Goal: Check status: Check status

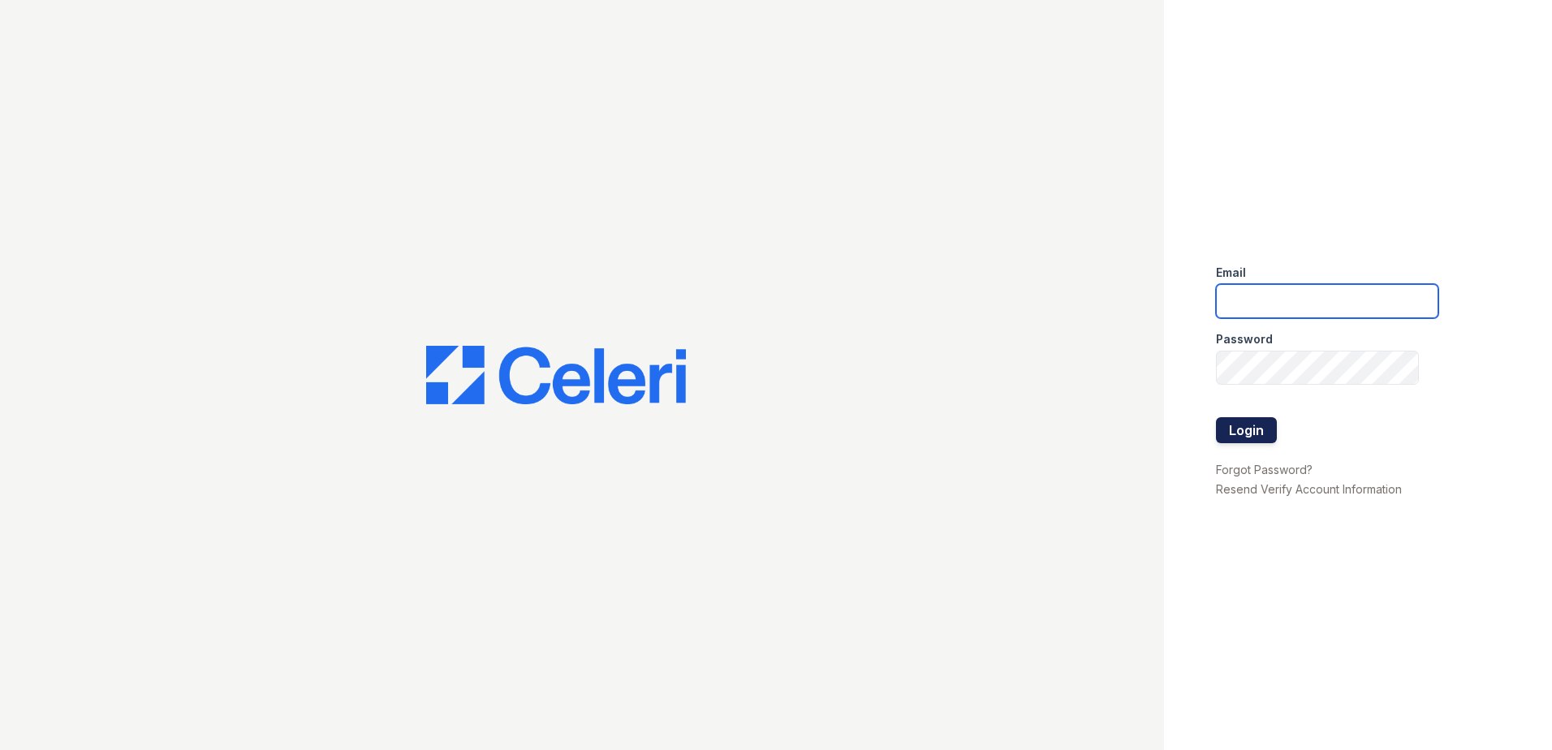
type input "renewkentwood@trinity-pm.com"
click at [1269, 432] on button "Login" at bounding box center [1246, 430] width 61 height 26
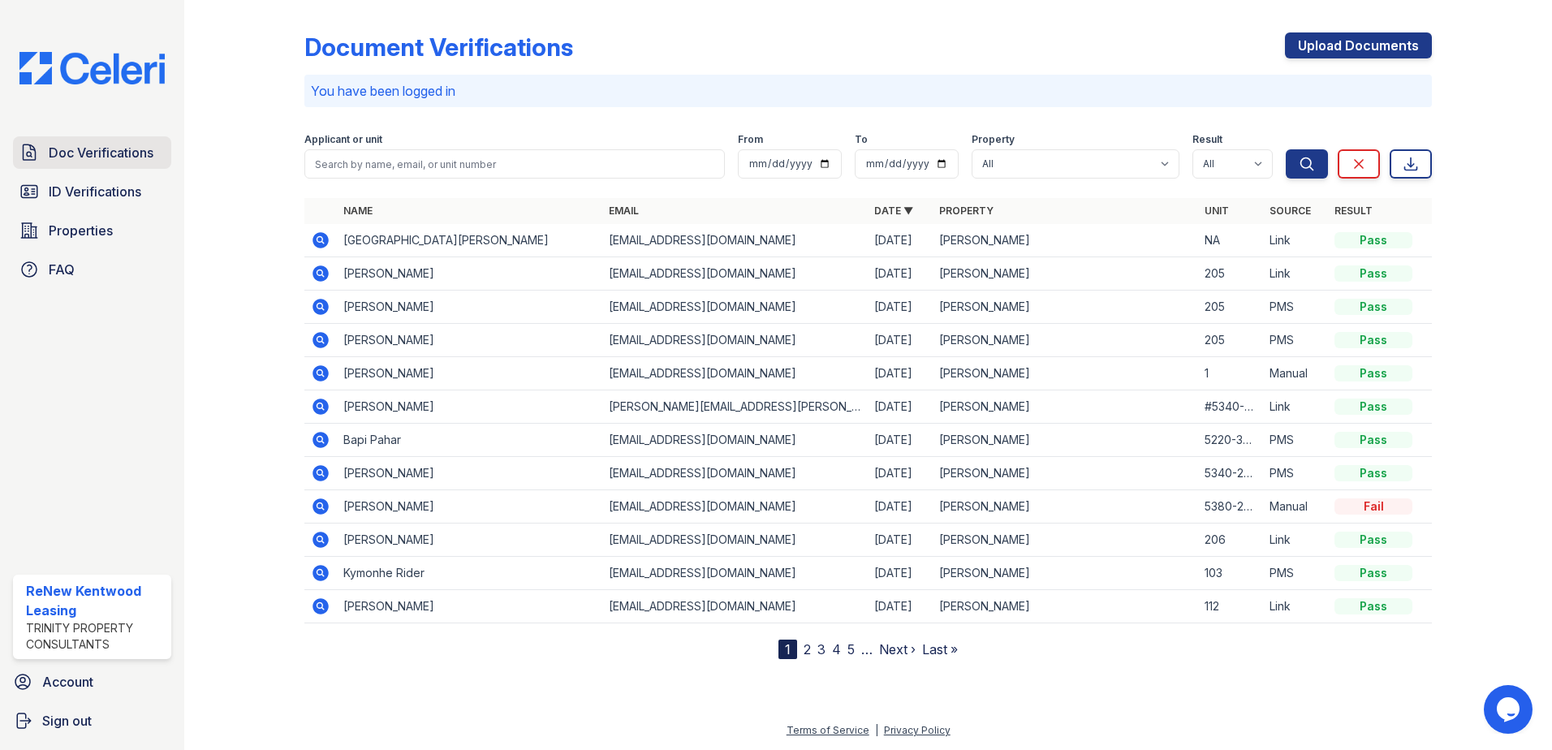
click at [97, 148] on span "Doc Verifications" at bounding box center [101, 152] width 105 height 19
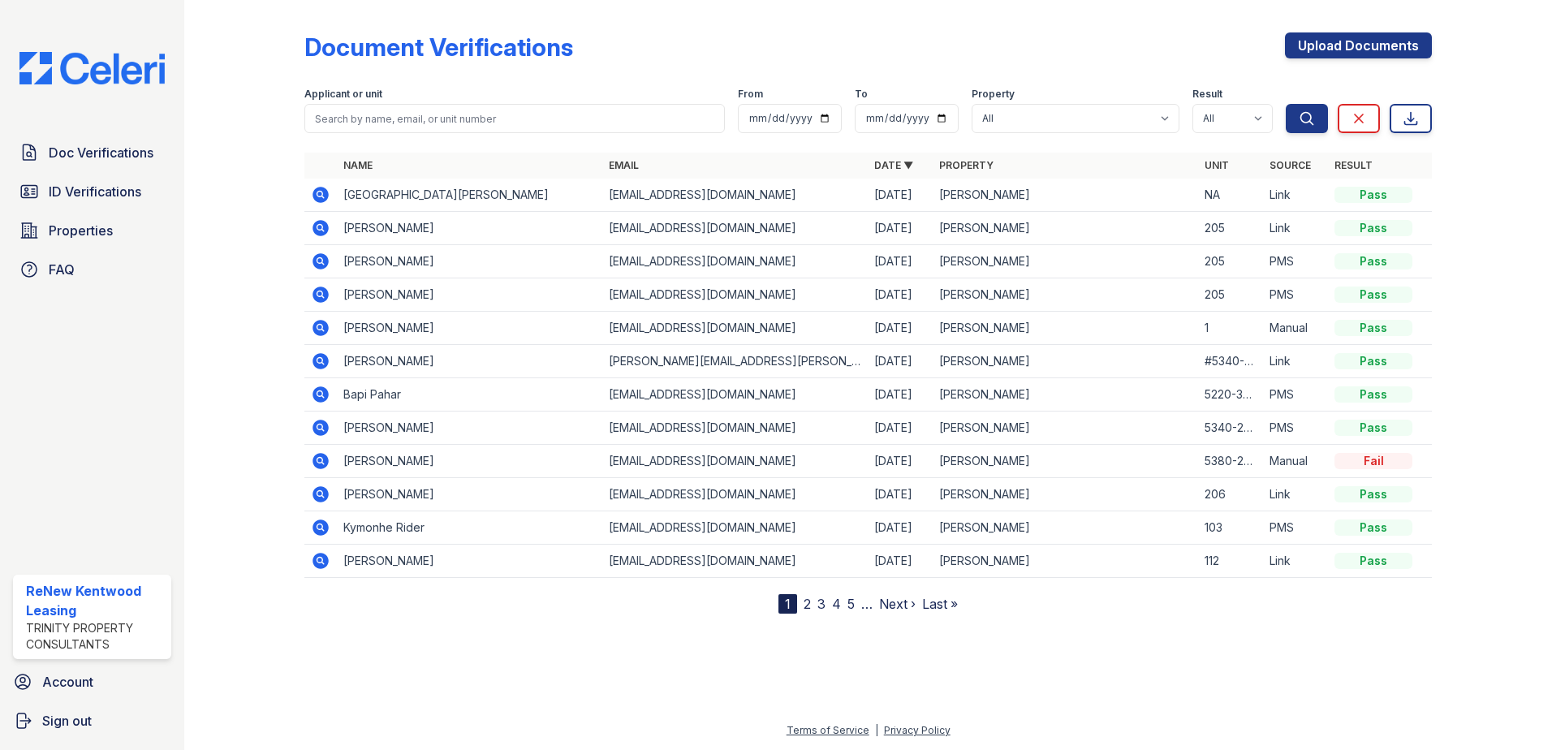
click at [321, 194] on icon at bounding box center [319, 194] width 4 height 4
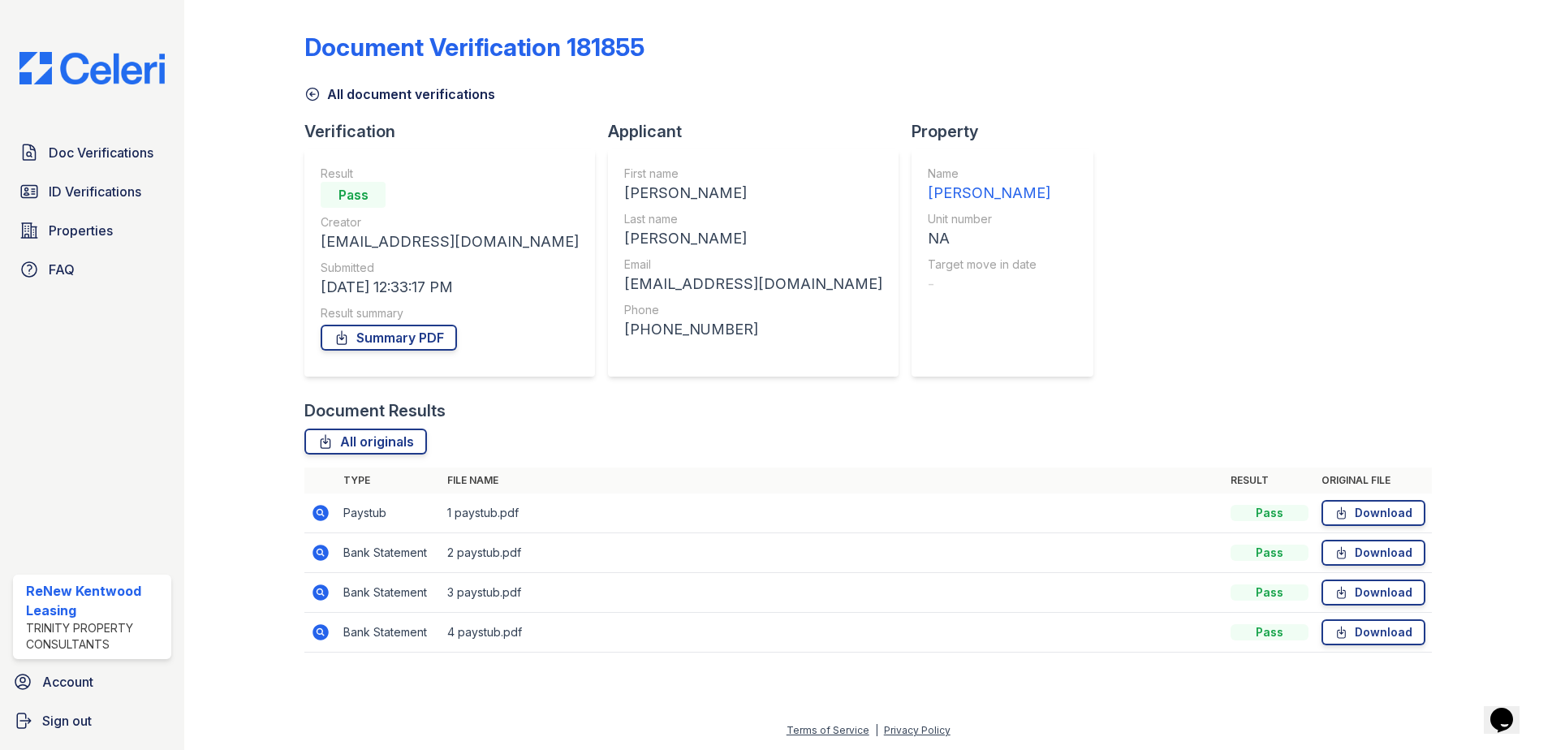
click at [307, 88] on icon at bounding box center [312, 94] width 16 height 16
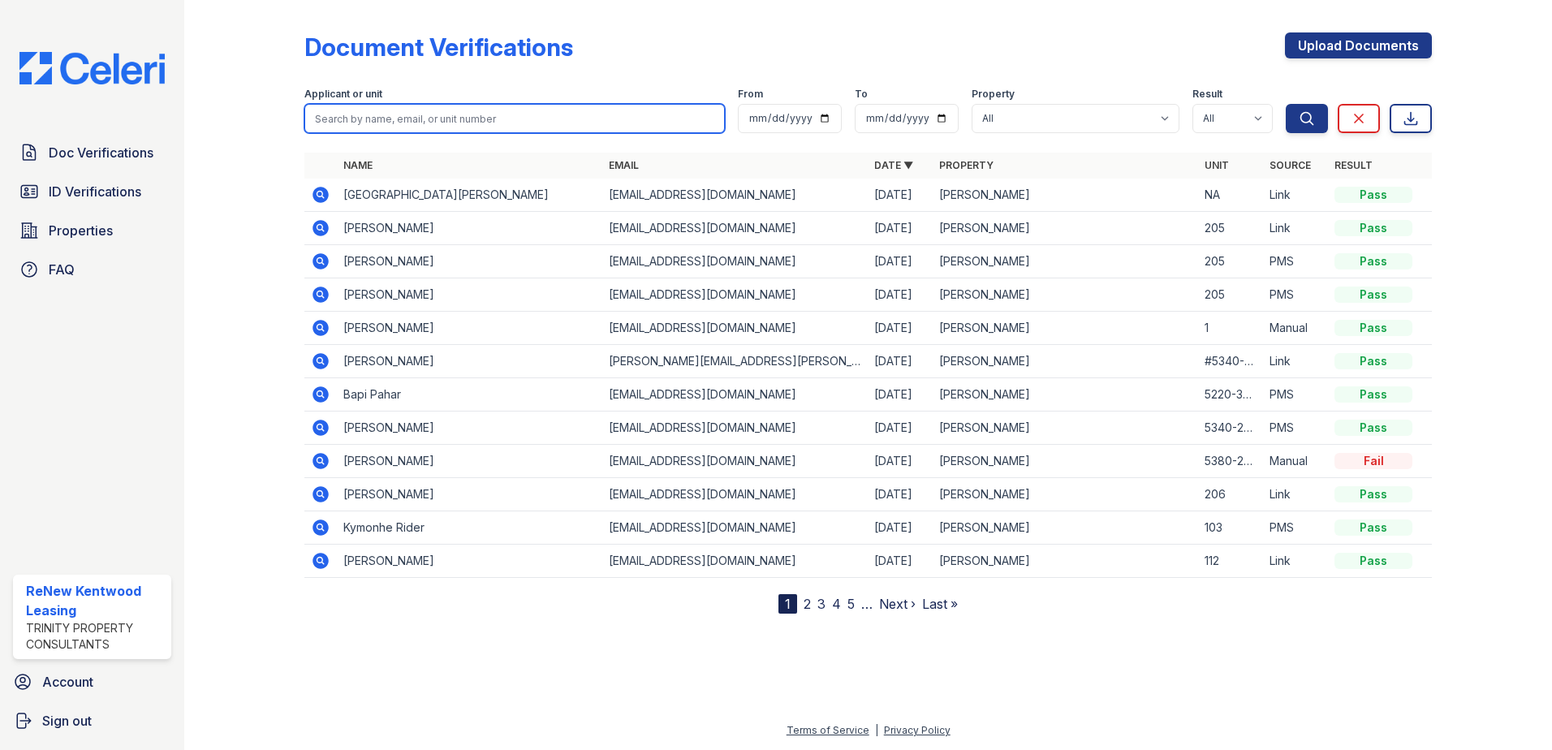
click at [485, 124] on input "search" at bounding box center [514, 118] width 420 height 29
paste input "Ilianis"
type input "Ilianis"
click at [1286, 104] on button "Search" at bounding box center [1307, 118] width 42 height 29
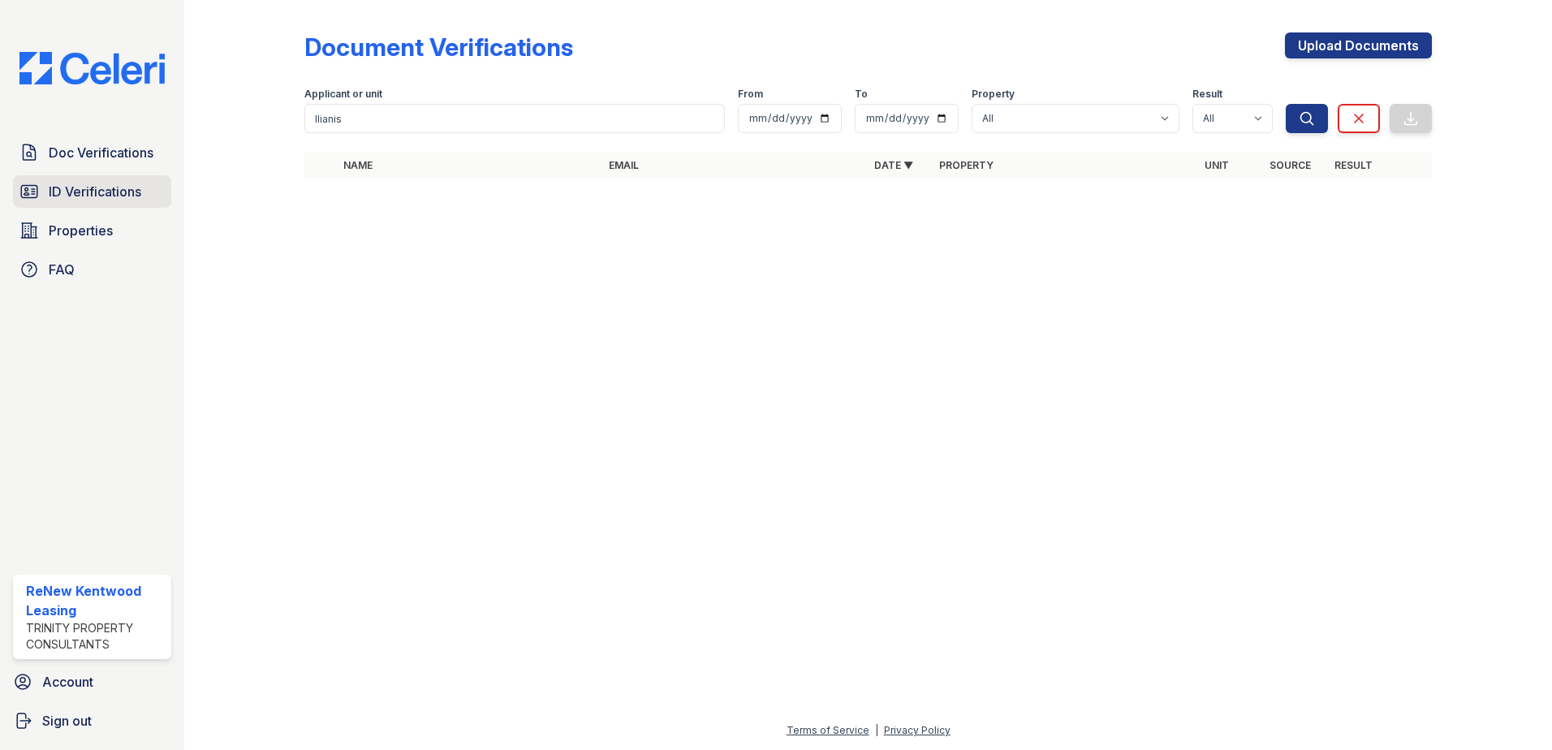
click at [74, 189] on span "ID Verifications" at bounding box center [95, 191] width 93 height 19
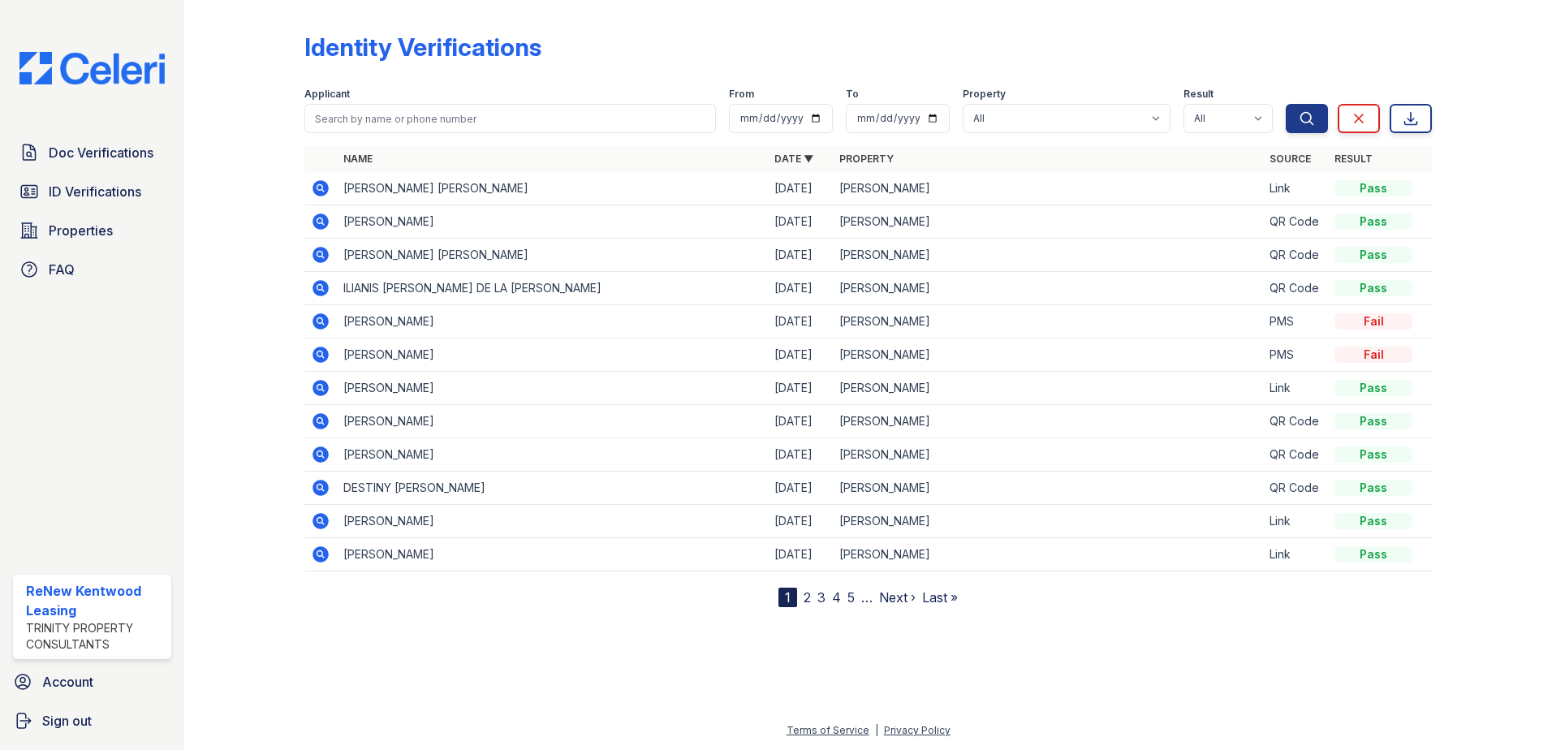
click at [320, 184] on icon at bounding box center [320, 188] width 19 height 19
